Goal: Task Accomplishment & Management: Use online tool/utility

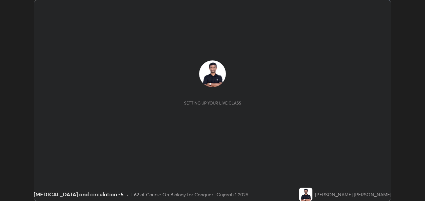
scroll to position [201, 425]
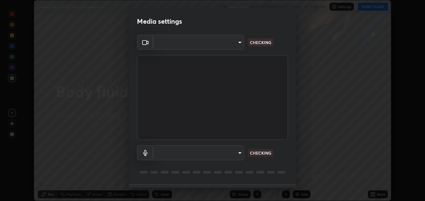
type input "2d2e2489656aed81fa1717d56b5087f64160cedd5dfe9d71df32aea02503d73d"
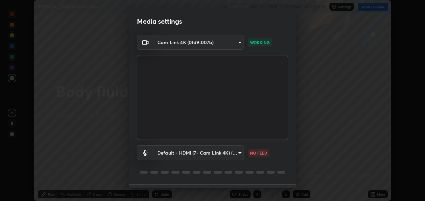
click at [242, 152] on body "Erase all [MEDICAL_DATA] and circulation -5 Recording WAS SCHEDULED TO START AT…" at bounding box center [212, 100] width 425 height 201
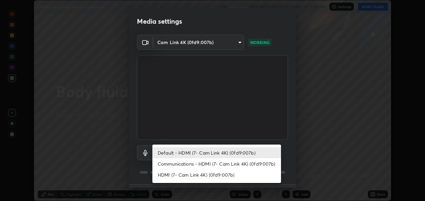
click at [224, 178] on li "HDMI (7- Cam Link 4K) (0fd9:007b)" at bounding box center [216, 174] width 129 height 11
type input "a95a90ee6d6f877d55e4c92cb4d3098e1481e51262209446e213ed0ce42662d9"
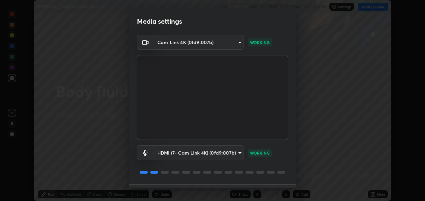
scroll to position [18, 0]
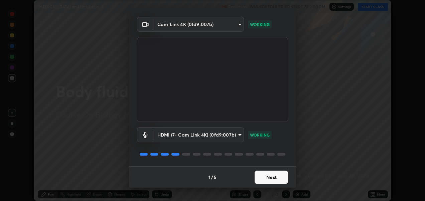
click at [270, 175] on button "Next" at bounding box center [271, 177] width 33 height 13
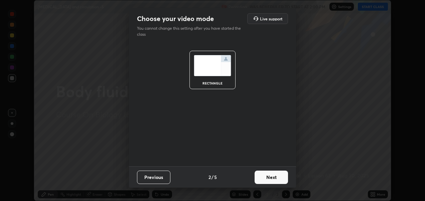
scroll to position [0, 0]
click at [270, 178] on button "Next" at bounding box center [271, 177] width 33 height 13
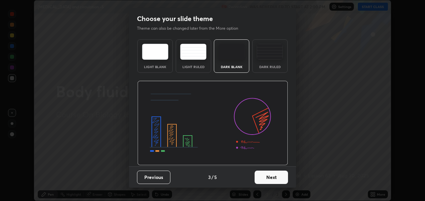
click at [269, 58] on img at bounding box center [270, 52] width 26 height 16
click at [267, 180] on button "Next" at bounding box center [271, 177] width 33 height 13
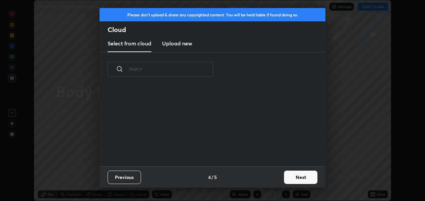
scroll to position [80, 214]
click at [299, 176] on button "Next" at bounding box center [300, 177] width 33 height 13
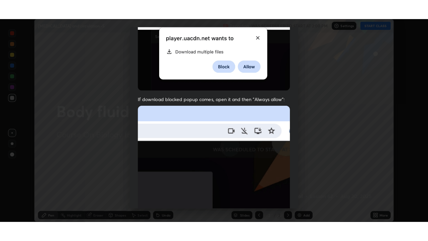
scroll to position [154, 0]
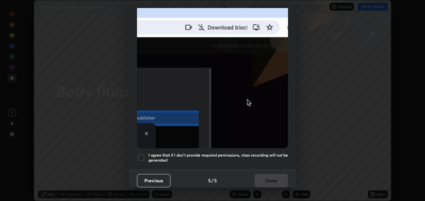
click at [142, 154] on div at bounding box center [141, 158] width 8 height 8
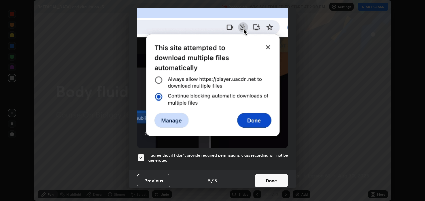
click at [271, 174] on button "Done" at bounding box center [271, 180] width 33 height 13
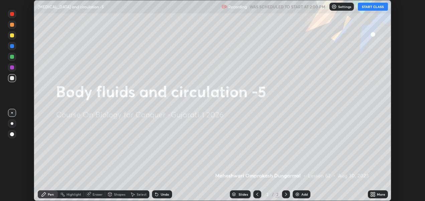
click at [374, 193] on icon at bounding box center [374, 193] width 2 height 2
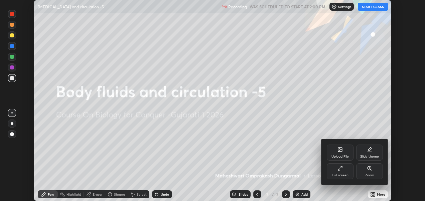
click at [338, 168] on icon at bounding box center [339, 168] width 5 height 5
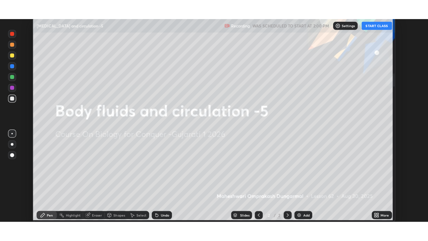
scroll to position [241, 428]
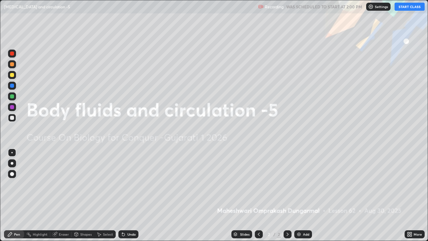
click at [404, 8] on button "START CLASS" at bounding box center [409, 7] width 30 height 8
click at [296, 201] on img at bounding box center [298, 233] width 5 height 5
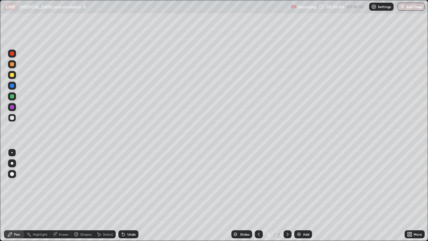
click at [79, 201] on div "Shapes" at bounding box center [82, 234] width 23 height 8
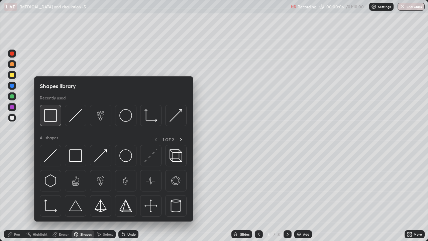
click at [49, 116] on img at bounding box center [50, 115] width 13 height 13
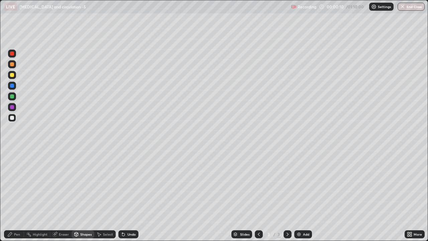
click at [14, 201] on div "Pen" at bounding box center [14, 234] width 20 height 8
click at [13, 172] on div at bounding box center [12, 174] width 4 height 4
click at [76, 201] on icon at bounding box center [76, 233] width 4 height 1
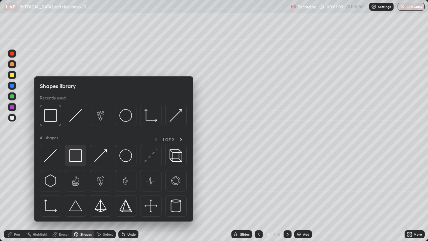
click at [76, 156] on img at bounding box center [75, 155] width 13 height 13
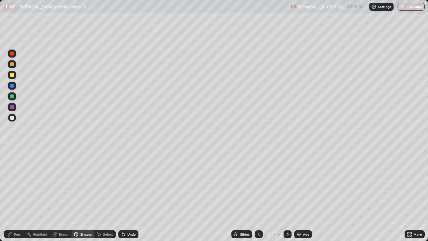
click at [16, 201] on div "Pen" at bounding box center [14, 234] width 20 height 8
click at [12, 152] on div at bounding box center [11, 152] width 1 height 1
click at [12, 163] on div at bounding box center [12, 163] width 3 height 3
click at [11, 87] on div at bounding box center [12, 86] width 4 height 4
click at [14, 52] on div at bounding box center [12, 53] width 4 height 4
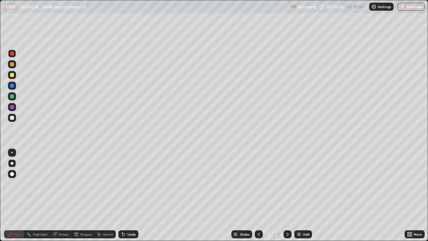
click at [85, 201] on div "Shapes" at bounding box center [85, 233] width 11 height 3
click at [102, 201] on div "Select" at bounding box center [104, 234] width 21 height 8
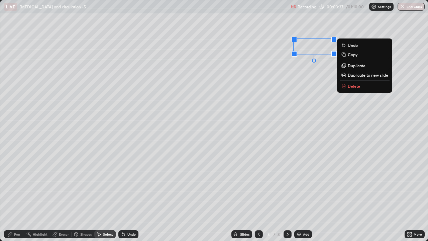
click at [342, 65] on icon at bounding box center [342, 65] width 3 height 3
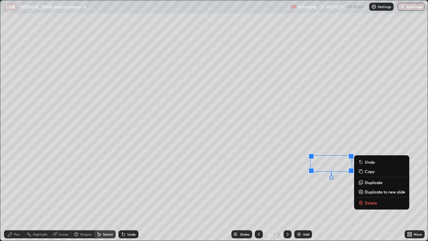
click at [334, 201] on div "0 ° Undo Copy Duplicate Duplicate to new slide Delete" at bounding box center [213, 120] width 427 height 240
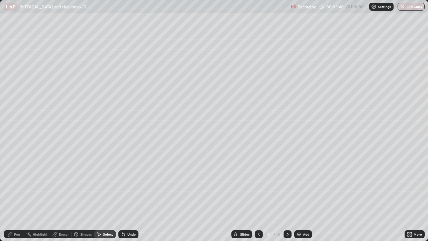
click at [19, 201] on div "Pen" at bounding box center [17, 233] width 6 height 3
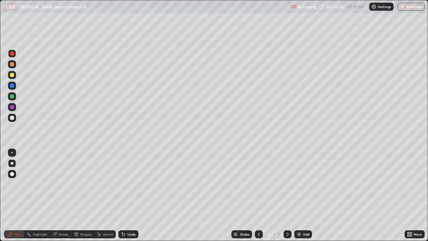
click at [12, 86] on div at bounding box center [12, 86] width 4 height 4
click at [100, 201] on icon at bounding box center [100, 234] width 4 height 4
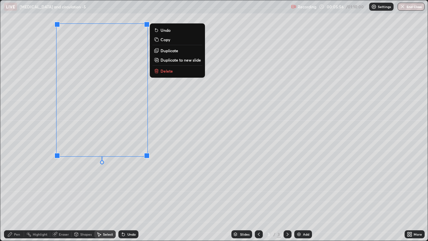
click at [125, 186] on div "0 ° Undo Copy Duplicate Duplicate to new slide Delete" at bounding box center [213, 120] width 427 height 240
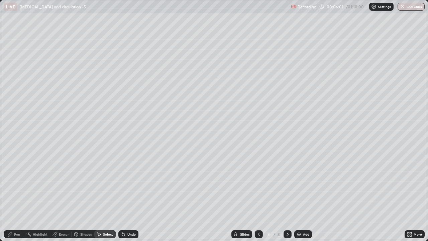
click at [12, 201] on icon at bounding box center [9, 233] width 5 height 5
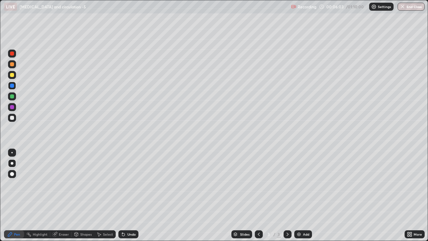
click at [11, 118] on div at bounding box center [12, 118] width 4 height 4
click at [76, 201] on icon at bounding box center [76, 235] width 0 height 2
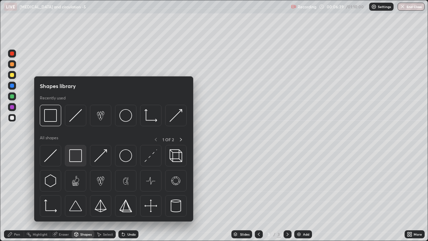
click at [77, 152] on img at bounding box center [75, 155] width 13 height 13
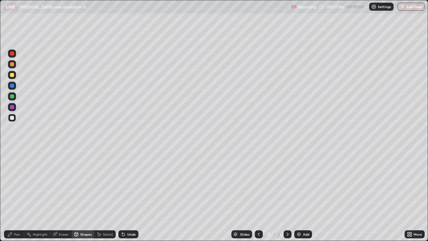
click at [17, 201] on div "Pen" at bounding box center [17, 233] width 6 height 3
click at [125, 201] on div "Undo" at bounding box center [128, 234] width 20 height 8
click at [11, 87] on div at bounding box center [12, 86] width 4 height 4
click at [13, 55] on div at bounding box center [12, 53] width 4 height 4
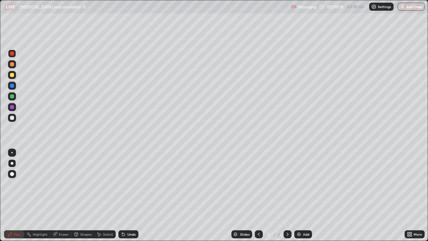
click at [11, 119] on div at bounding box center [12, 118] width 4 height 4
click at [14, 177] on div at bounding box center [12, 174] width 8 height 8
click at [12, 54] on div at bounding box center [12, 53] width 4 height 4
click at [12, 152] on div at bounding box center [11, 152] width 1 height 1
click at [83, 201] on div "Shapes" at bounding box center [82, 234] width 23 height 8
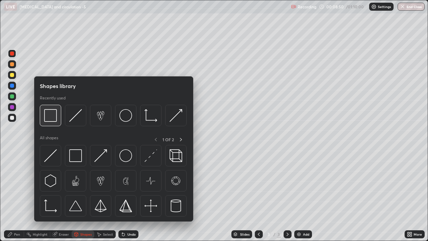
click at [49, 115] on img at bounding box center [50, 115] width 13 height 13
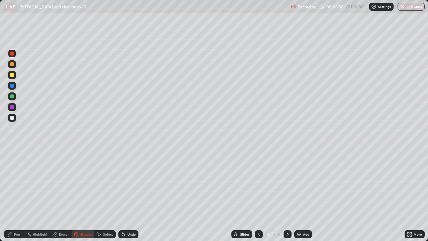
click at [14, 116] on div at bounding box center [12, 118] width 8 height 8
click at [12, 67] on div at bounding box center [12, 64] width 8 height 8
click at [12, 201] on icon at bounding box center [10, 234] width 4 height 4
click at [11, 60] on div at bounding box center [12, 64] width 8 height 8
click at [9, 54] on div at bounding box center [12, 53] width 8 height 8
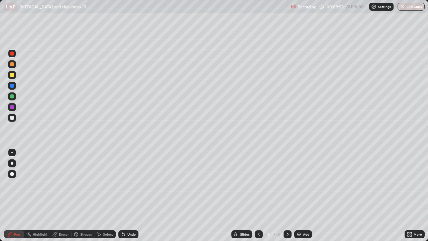
click at [12, 86] on div at bounding box center [12, 86] width 4 height 4
click at [12, 175] on div at bounding box center [12, 174] width 4 height 4
click at [14, 119] on div at bounding box center [12, 118] width 4 height 4
click at [12, 86] on div at bounding box center [12, 86] width 4 height 4
click at [97, 201] on icon at bounding box center [98, 233] width 5 height 5
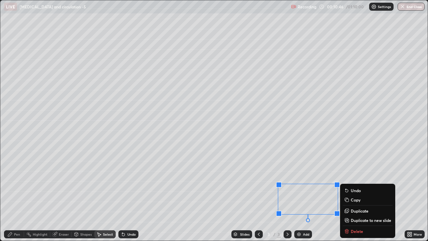
click at [242, 201] on div "0 ° Undo Copy Duplicate Duplicate to new slide Delete" at bounding box center [213, 120] width 427 height 240
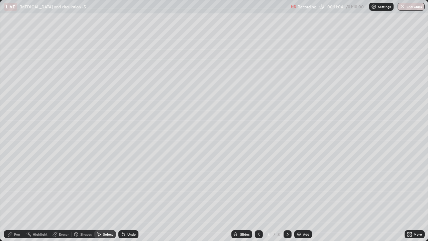
click at [13, 201] on div "Pen" at bounding box center [14, 234] width 20 height 8
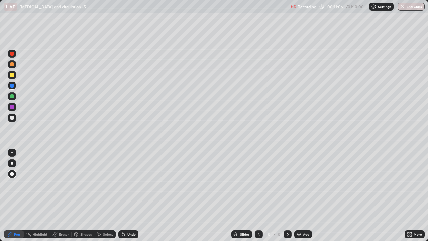
click at [10, 56] on div at bounding box center [12, 53] width 8 height 8
click at [129, 201] on div "Undo" at bounding box center [128, 234] width 20 height 8
click at [14, 87] on div at bounding box center [12, 86] width 8 height 8
click at [12, 152] on div at bounding box center [11, 152] width 1 height 1
click at [12, 61] on div at bounding box center [12, 64] width 8 height 8
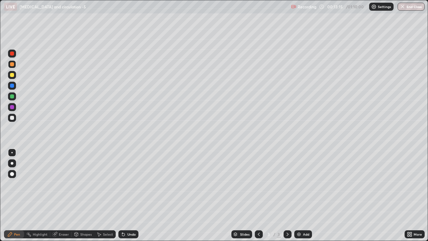
click at [300, 201] on div "Add" at bounding box center [303, 234] width 18 height 8
click at [123, 201] on icon at bounding box center [123, 233] width 5 height 5
click at [124, 201] on icon at bounding box center [123, 233] width 5 height 5
click at [12, 174] on div at bounding box center [12, 174] width 4 height 4
click at [12, 107] on div at bounding box center [12, 107] width 4 height 4
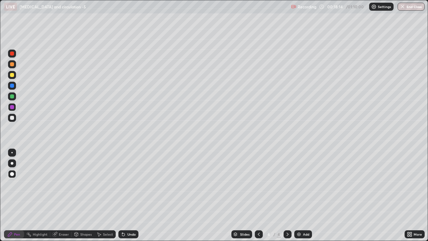
click at [258, 201] on div at bounding box center [259, 234] width 8 height 8
click at [291, 201] on div at bounding box center [287, 233] width 8 height 13
click at [296, 201] on img at bounding box center [298, 233] width 5 height 5
click at [12, 152] on div at bounding box center [11, 152] width 1 height 1
click at [13, 118] on div at bounding box center [12, 118] width 4 height 4
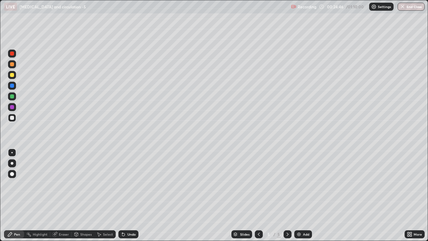
click at [98, 201] on icon at bounding box center [98, 233] width 5 height 5
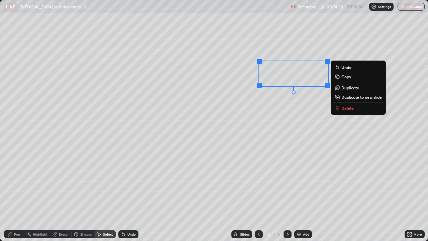
click at [337, 96] on icon at bounding box center [336, 96] width 3 height 3
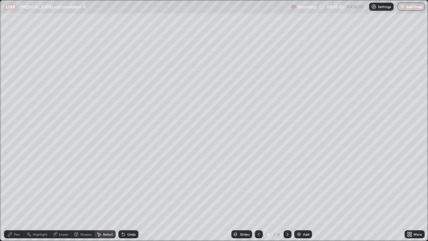
click at [14, 201] on div "Pen" at bounding box center [14, 234] width 20 height 8
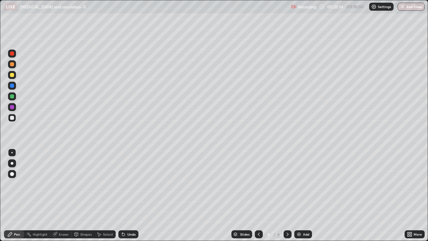
click at [11, 75] on div at bounding box center [12, 75] width 4 height 4
click at [12, 65] on div at bounding box center [12, 64] width 4 height 4
click at [123, 201] on div "Undo" at bounding box center [128, 234] width 20 height 8
click at [125, 201] on div "Undo" at bounding box center [128, 234] width 20 height 8
click at [128, 201] on div "Undo" at bounding box center [131, 233] width 8 height 3
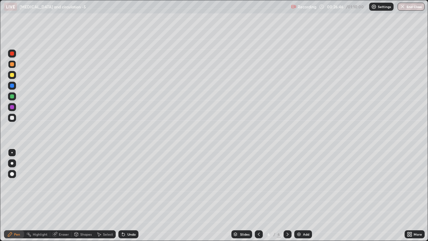
click at [127, 201] on div "Undo" at bounding box center [131, 233] width 8 height 3
click at [11, 54] on div at bounding box center [12, 53] width 4 height 4
click at [12, 97] on div at bounding box center [12, 96] width 4 height 4
click at [255, 201] on div at bounding box center [259, 233] width 8 height 13
click at [297, 201] on img at bounding box center [298, 233] width 5 height 5
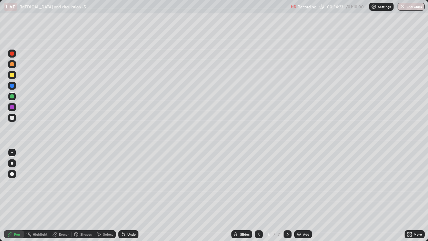
click at [12, 75] on div at bounding box center [12, 75] width 4 height 4
click at [122, 201] on icon at bounding box center [123, 234] width 3 height 3
click at [10, 64] on div at bounding box center [12, 64] width 4 height 4
click at [11, 119] on div at bounding box center [12, 118] width 4 height 4
click at [13, 163] on div at bounding box center [12, 163] width 3 height 3
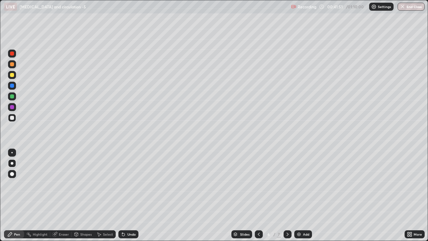
click at [287, 201] on icon at bounding box center [287, 233] width 5 height 5
click at [300, 201] on img at bounding box center [298, 233] width 5 height 5
click at [122, 201] on icon at bounding box center [123, 234] width 3 height 3
click at [81, 201] on div "Shapes" at bounding box center [82, 234] width 23 height 8
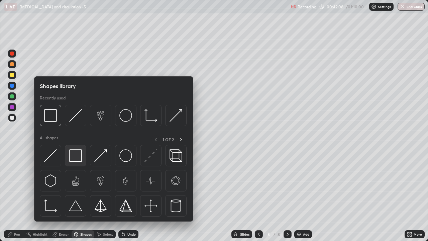
click at [77, 160] on img at bounding box center [75, 155] width 13 height 13
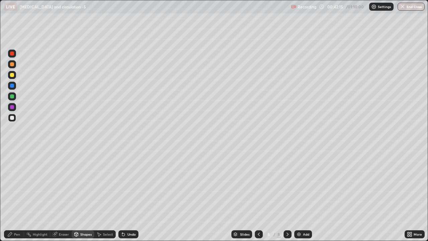
click at [10, 201] on icon at bounding box center [10, 234] width 4 height 4
click at [12, 76] on div at bounding box center [12, 75] width 4 height 4
click at [122, 201] on icon at bounding box center [123, 234] width 3 height 3
click at [12, 65] on div at bounding box center [12, 64] width 4 height 4
click at [12, 76] on div at bounding box center [12, 75] width 4 height 4
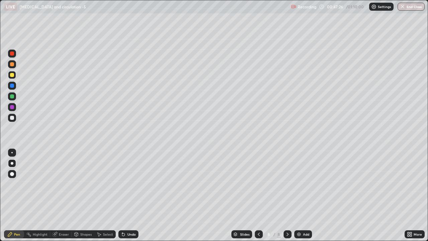
click at [296, 201] on img at bounding box center [298, 233] width 5 height 5
click at [258, 201] on icon at bounding box center [258, 233] width 5 height 5
click at [408, 201] on icon at bounding box center [408, 233] width 2 height 2
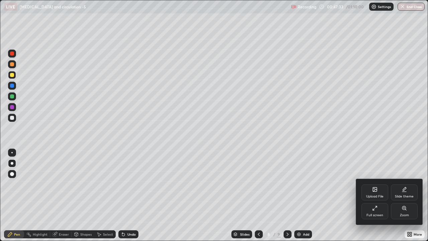
click at [401, 192] on div "Slide theme" at bounding box center [404, 192] width 27 height 16
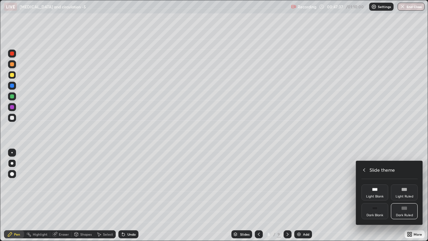
click at [378, 193] on div "Light Blank" at bounding box center [374, 192] width 27 height 16
click at [335, 196] on div at bounding box center [214, 120] width 428 height 241
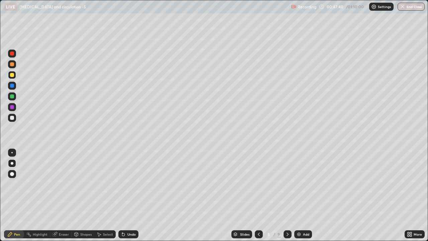
click at [300, 201] on img at bounding box center [298, 233] width 5 height 5
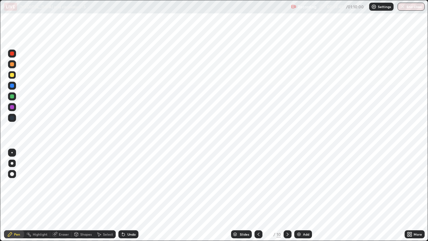
click at [11, 152] on div at bounding box center [11, 152] width 1 height 1
click at [12, 118] on div at bounding box center [12, 118] width 4 height 4
click at [10, 87] on div at bounding box center [12, 86] width 8 height 8
click at [12, 54] on div at bounding box center [12, 53] width 4 height 4
click at [37, 201] on div "Highlight" at bounding box center [40, 233] width 15 height 3
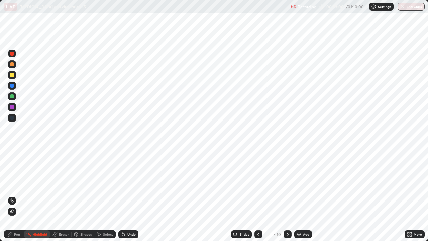
click at [11, 55] on div at bounding box center [12, 53] width 4 height 4
click at [10, 199] on circle at bounding box center [10, 199] width 1 height 1
click at [9, 52] on div at bounding box center [12, 53] width 8 height 8
click at [131, 201] on div "Undo" at bounding box center [131, 233] width 8 height 3
click at [18, 201] on div "Pen" at bounding box center [17, 233] width 6 height 3
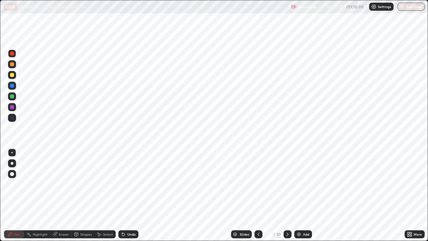
click at [12, 98] on div at bounding box center [12, 96] width 4 height 4
click at [122, 201] on icon at bounding box center [123, 234] width 3 height 3
click at [118, 201] on div "Undo" at bounding box center [128, 234] width 20 height 8
click at [122, 201] on icon at bounding box center [123, 234] width 3 height 3
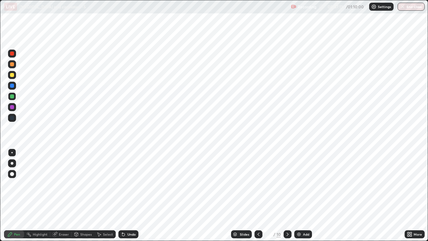
click at [118, 201] on div "Undo" at bounding box center [128, 234] width 20 height 8
click at [122, 201] on icon at bounding box center [122, 232] width 1 height 1
click at [13, 75] on div at bounding box center [12, 75] width 4 height 4
click at [11, 98] on div at bounding box center [12, 96] width 4 height 4
click at [12, 86] on div at bounding box center [12, 86] width 4 height 4
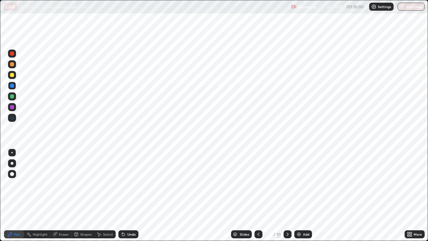
click at [12, 201] on icon at bounding box center [9, 233] width 5 height 5
click at [36, 201] on div "Highlight" at bounding box center [40, 233] width 15 height 3
click at [11, 201] on icon at bounding box center [11, 211] width 1 height 1
click at [127, 201] on div "Undo" at bounding box center [131, 233] width 8 height 3
click at [11, 201] on icon at bounding box center [9, 233] width 5 height 5
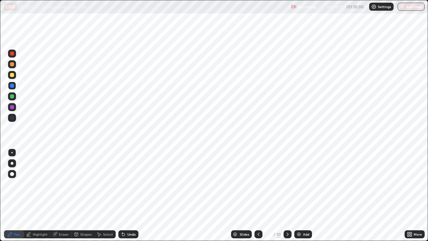
click at [11, 86] on div at bounding box center [12, 86] width 4 height 4
click at [123, 201] on icon at bounding box center [123, 234] width 3 height 3
click at [125, 201] on icon at bounding box center [123, 233] width 5 height 5
click at [122, 201] on icon at bounding box center [123, 234] width 3 height 3
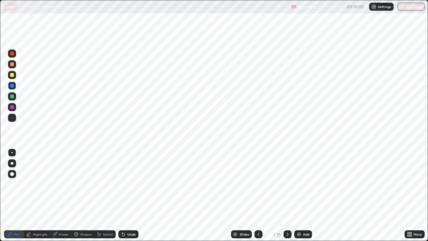
click at [258, 201] on icon at bounding box center [258, 233] width 5 height 5
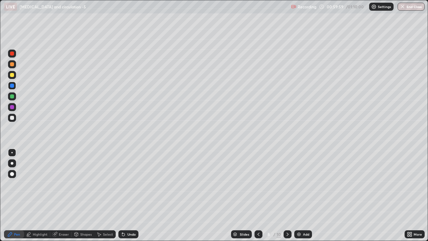
click at [258, 201] on icon at bounding box center [258, 233] width 5 height 5
click at [258, 201] on icon at bounding box center [258, 233] width 2 height 3
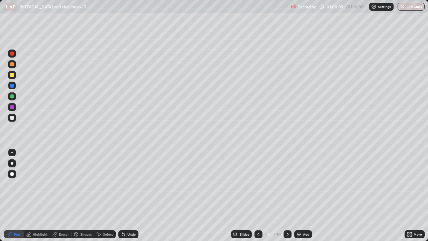
click at [283, 201] on div at bounding box center [287, 234] width 8 height 8
click at [287, 201] on icon at bounding box center [287, 233] width 5 height 5
click at [286, 201] on icon at bounding box center [287, 233] width 2 height 3
click at [287, 201] on icon at bounding box center [287, 233] width 5 height 5
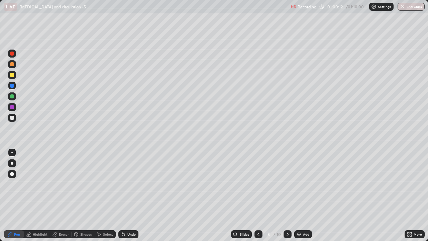
click at [284, 201] on div at bounding box center [287, 234] width 8 height 8
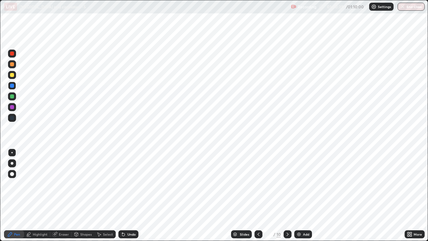
click at [13, 96] on div at bounding box center [12, 96] width 4 height 4
click at [35, 201] on div "Highlight" at bounding box center [40, 233] width 15 height 3
click at [12, 201] on icon at bounding box center [11, 200] width 5 height 5
click at [12, 201] on icon at bounding box center [9, 233] width 5 height 5
click at [12, 174] on div at bounding box center [12, 174] width 4 height 4
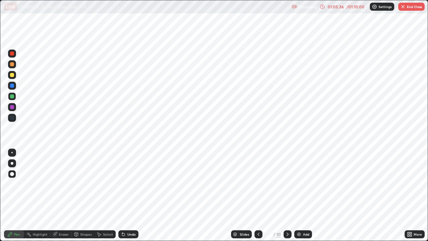
click at [10, 106] on div at bounding box center [12, 107] width 4 height 4
click at [12, 152] on div at bounding box center [11, 152] width 1 height 1
click at [11, 75] on div at bounding box center [12, 75] width 4 height 4
click at [12, 117] on div at bounding box center [12, 118] width 4 height 4
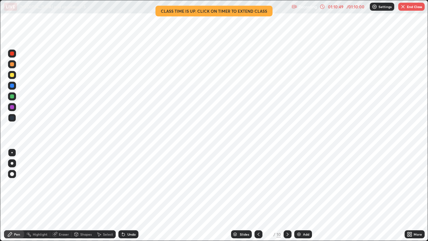
click at [383, 6] on p "Settings" at bounding box center [384, 6] width 13 height 3
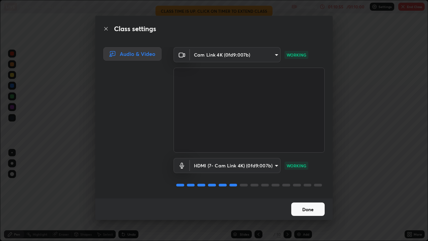
click at [372, 95] on div "Class settings Audio & Video Cam Link 4K (0fd9:007b) 2d2e2489656aed81fa1717d56b…" at bounding box center [214, 120] width 428 height 241
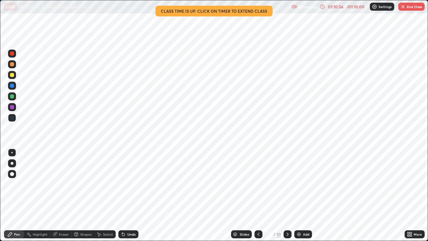
click at [413, 8] on button "End Class" at bounding box center [411, 7] width 26 height 8
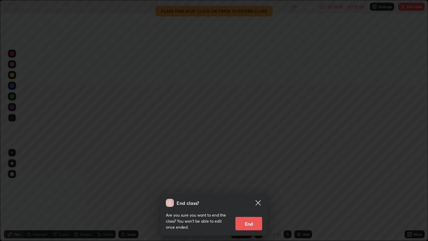
click at [256, 201] on button "End" at bounding box center [248, 222] width 27 height 13
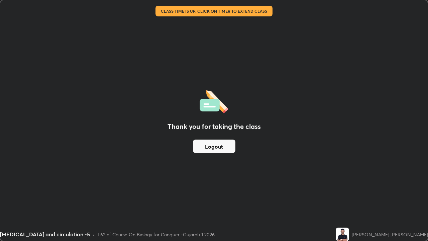
click at [224, 145] on button "Logout" at bounding box center [214, 145] width 42 height 13
click at [221, 148] on button "Logout" at bounding box center [214, 145] width 42 height 13
click at [216, 145] on button "Logout" at bounding box center [214, 145] width 42 height 13
click at [216, 149] on button "Logout" at bounding box center [214, 145] width 42 height 13
